Goal: Navigation & Orientation: Find specific page/section

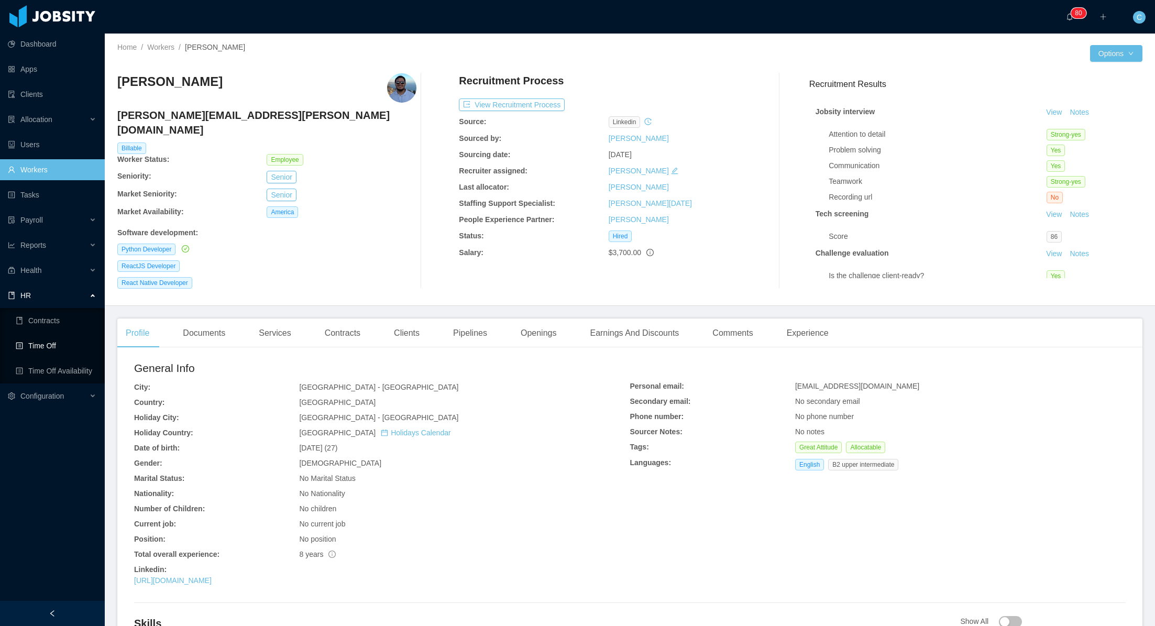
click at [46, 343] on link "Time Off" at bounding box center [56, 345] width 81 height 21
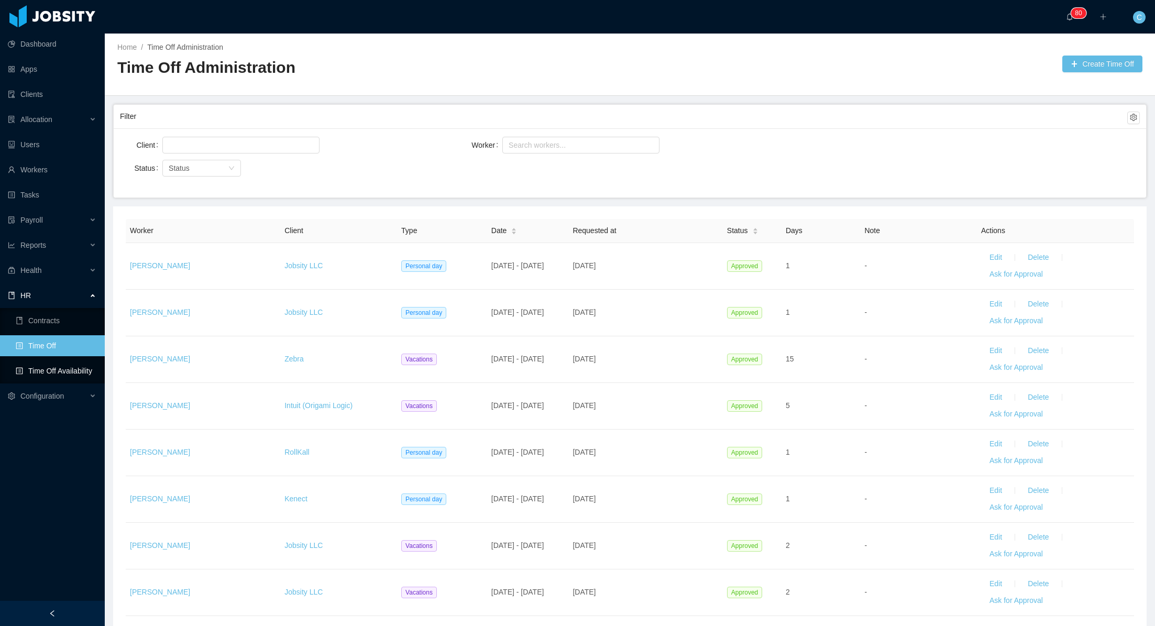
click at [57, 373] on link "Time Off Availability" at bounding box center [56, 370] width 81 height 21
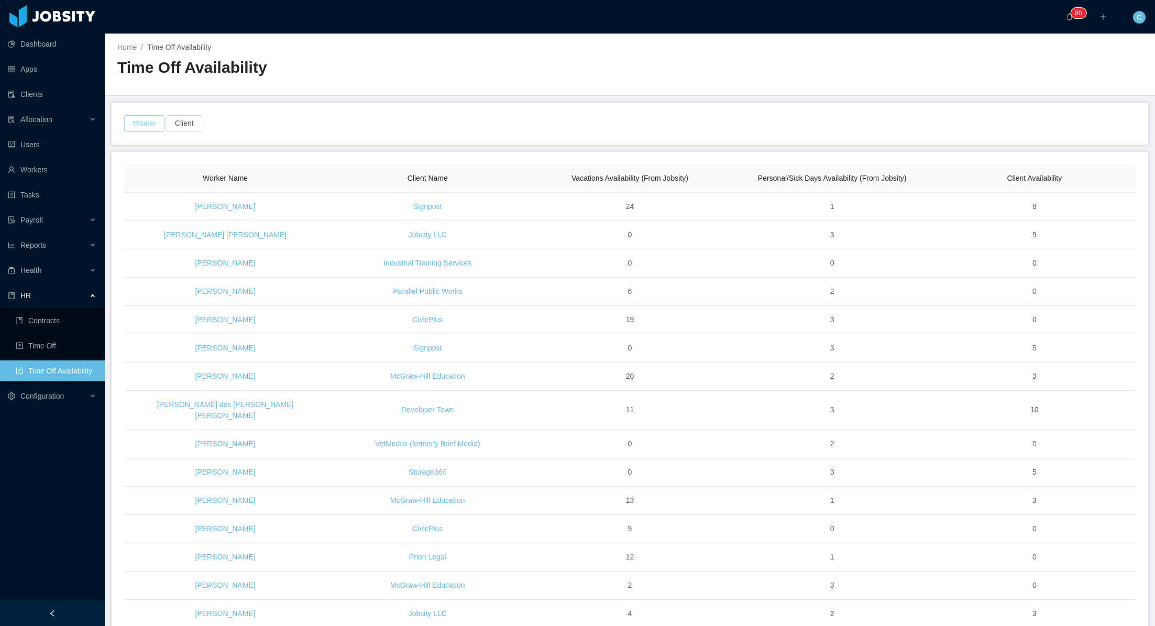
click at [150, 125] on button "Worker" at bounding box center [144, 123] width 40 height 17
click at [149, 171] on div "Search Worker" at bounding box center [139, 171] width 135 height 10
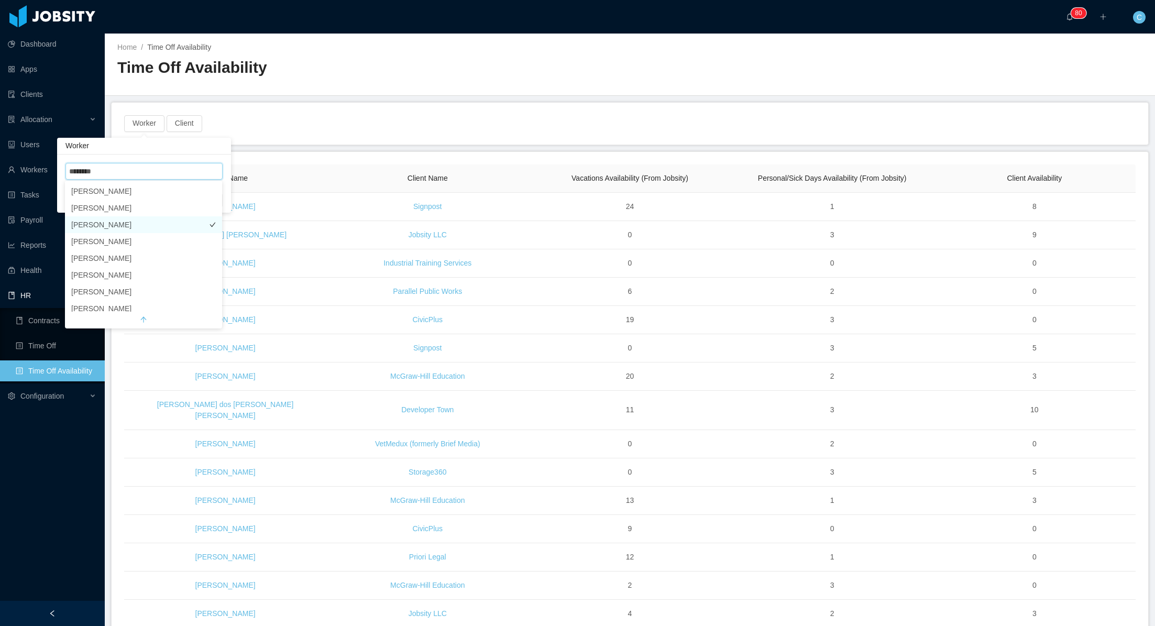
type input "******"
click at [460, 103] on div "Worker · 1 Client" at bounding box center [630, 124] width 1037 height 42
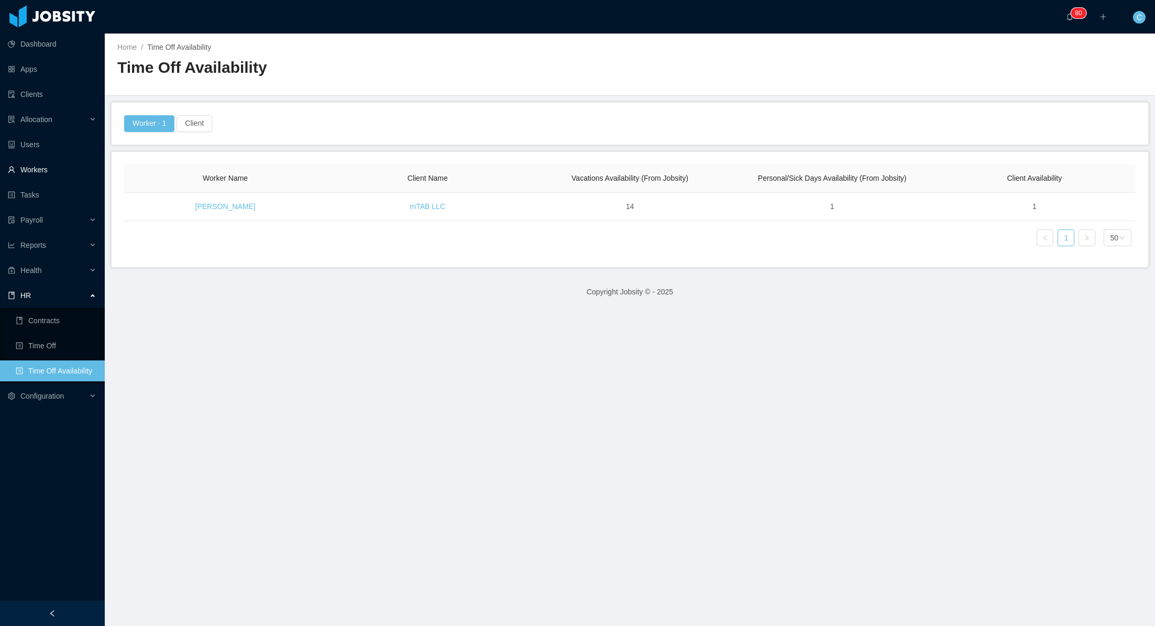
click at [34, 167] on link "Workers" at bounding box center [52, 169] width 89 height 21
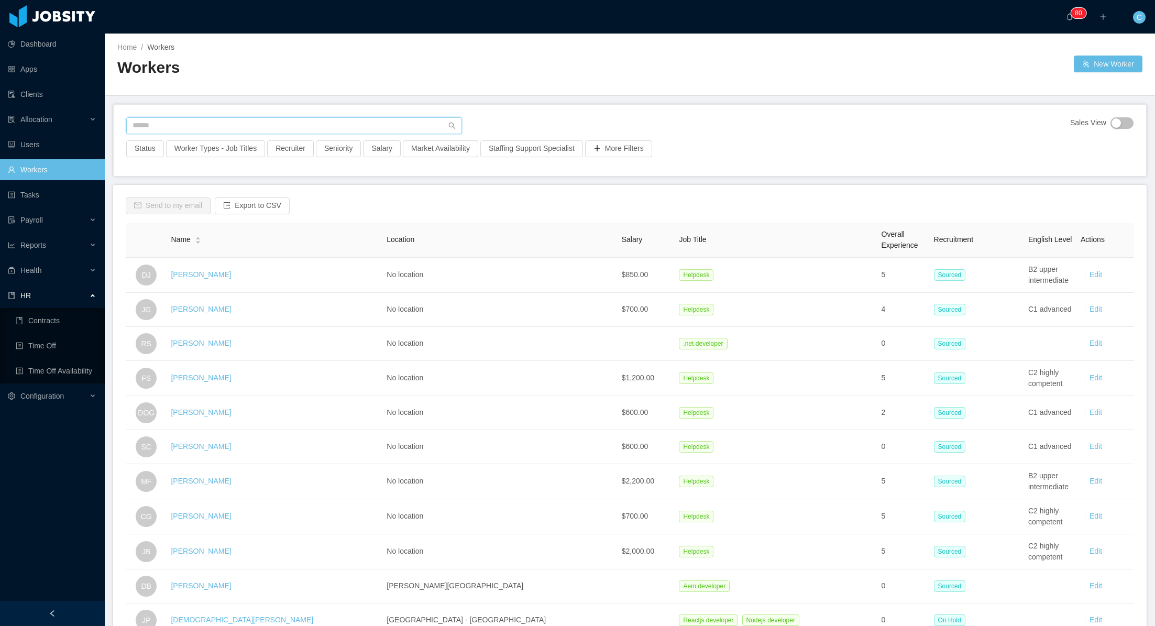
click at [172, 128] on input "text" at bounding box center [294, 125] width 336 height 17
type input "**********"
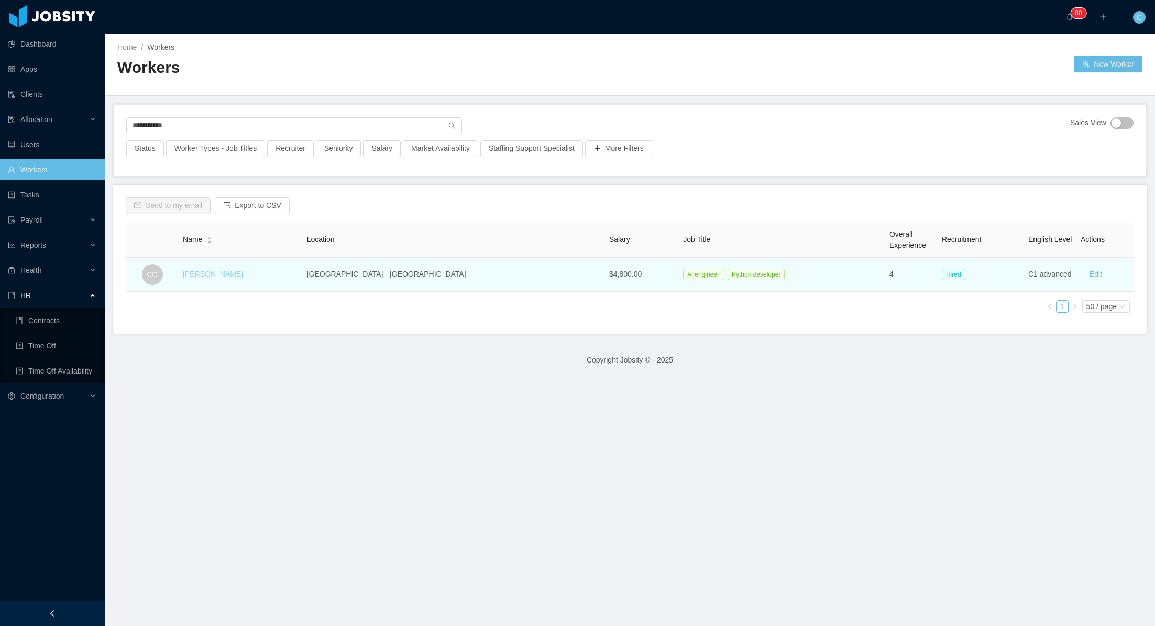
click at [235, 277] on link "[PERSON_NAME]" at bounding box center [213, 274] width 60 height 8
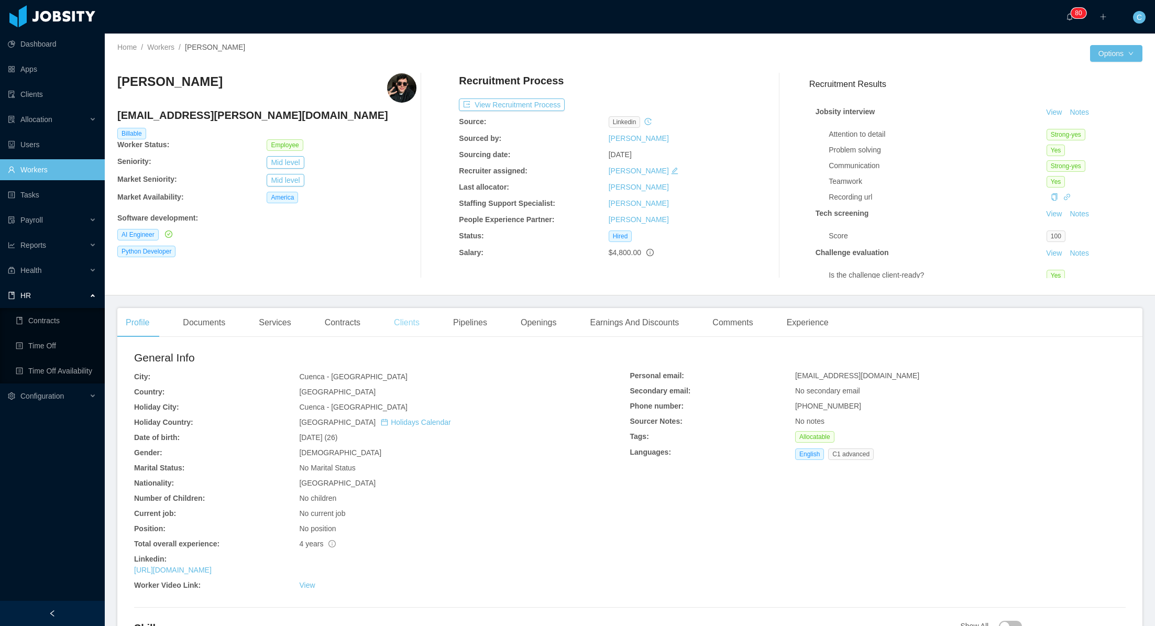
click at [425, 321] on div "Clients" at bounding box center [407, 322] width 42 height 29
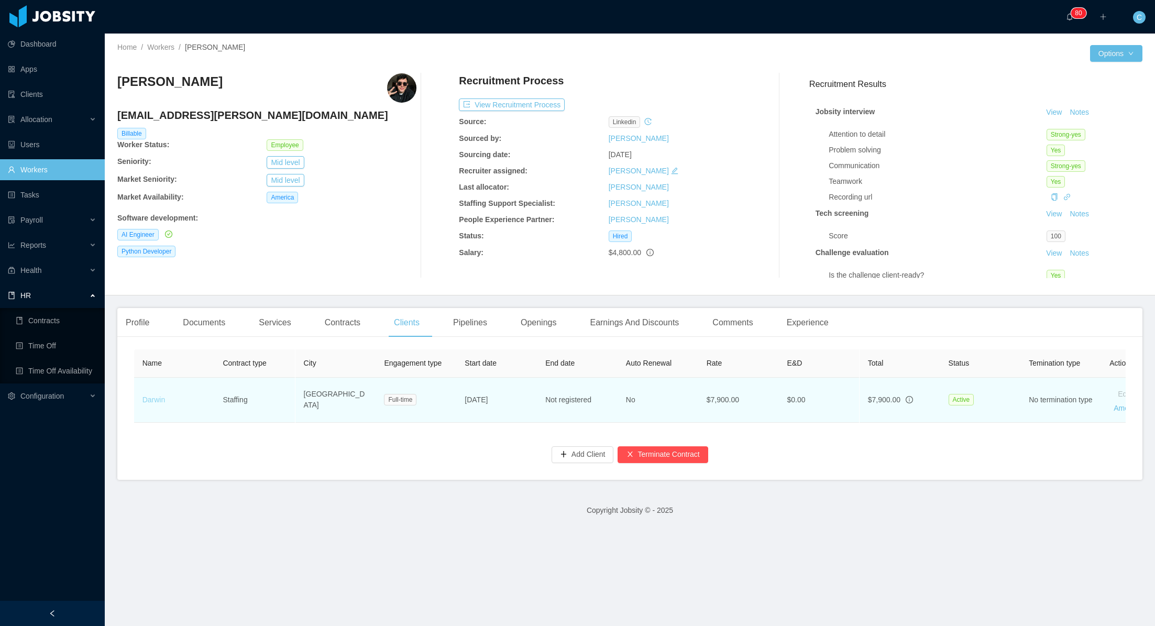
click at [152, 401] on link "Darwin" at bounding box center [153, 400] width 23 height 8
